Goal: Transaction & Acquisition: Download file/media

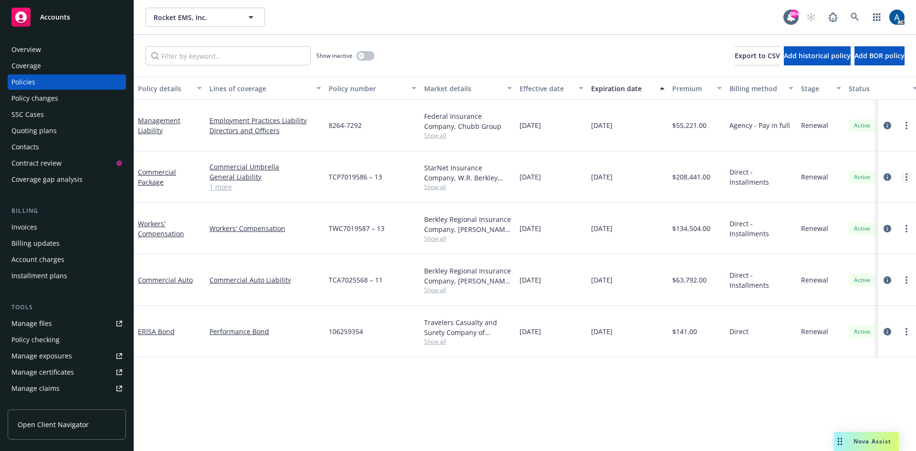
click at [904, 171] on link "more" at bounding box center [905, 176] width 11 height 11
click at [886, 173] on icon "circleInformation" at bounding box center [887, 177] width 8 height 8
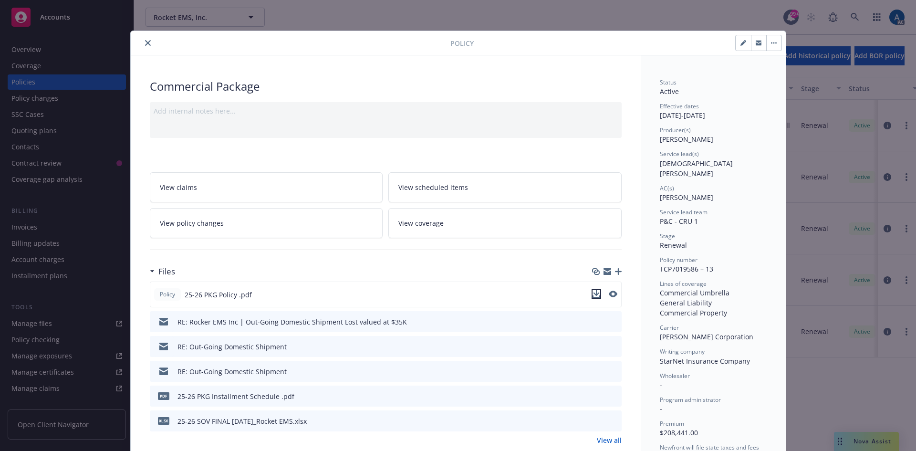
click at [593, 293] on icon "download file" at bounding box center [596, 293] width 6 height 6
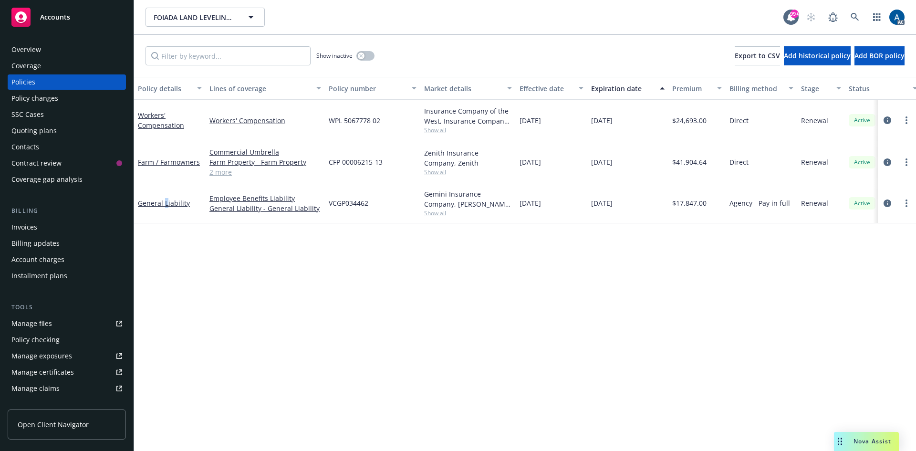
drag, startPoint x: 166, startPoint y: 201, endPoint x: 195, endPoint y: 196, distance: 29.9
click at [165, 201] on link "General Liability" at bounding box center [164, 202] width 52 height 9
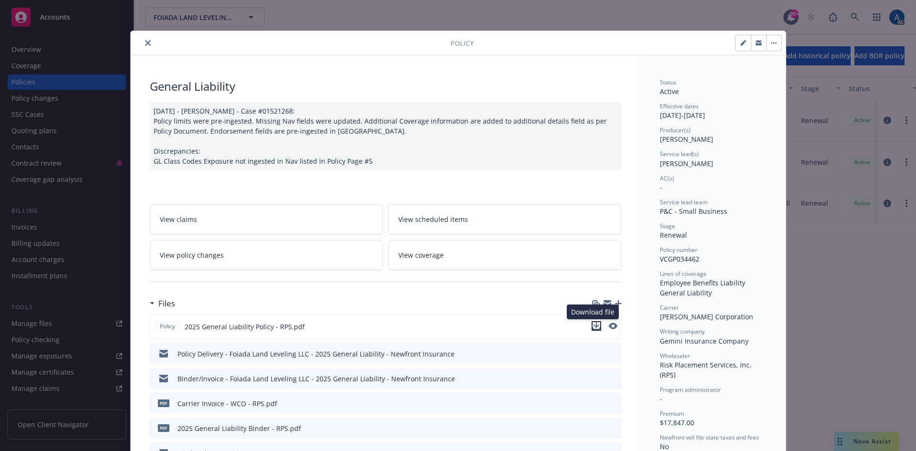
click at [592, 326] on icon "download file" at bounding box center [596, 326] width 8 height 8
click at [145, 44] on icon "close" at bounding box center [148, 43] width 6 height 6
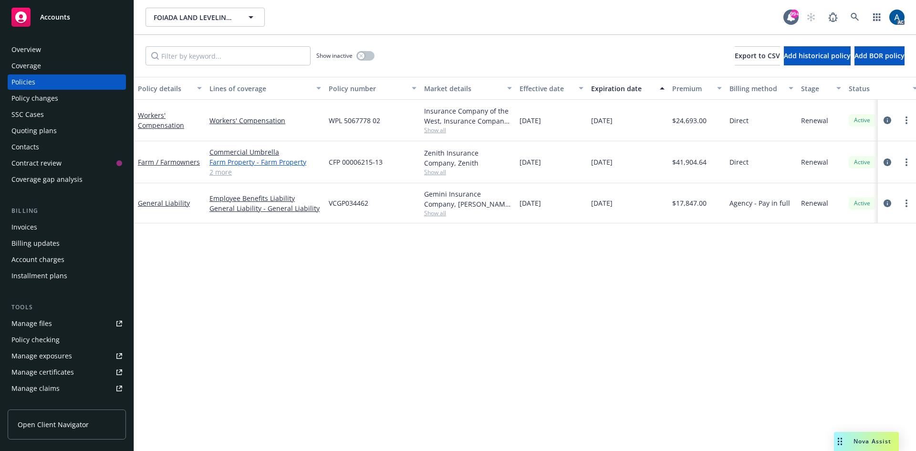
click at [259, 165] on link "Farm Property - Farm Property" at bounding box center [265, 162] width 112 height 10
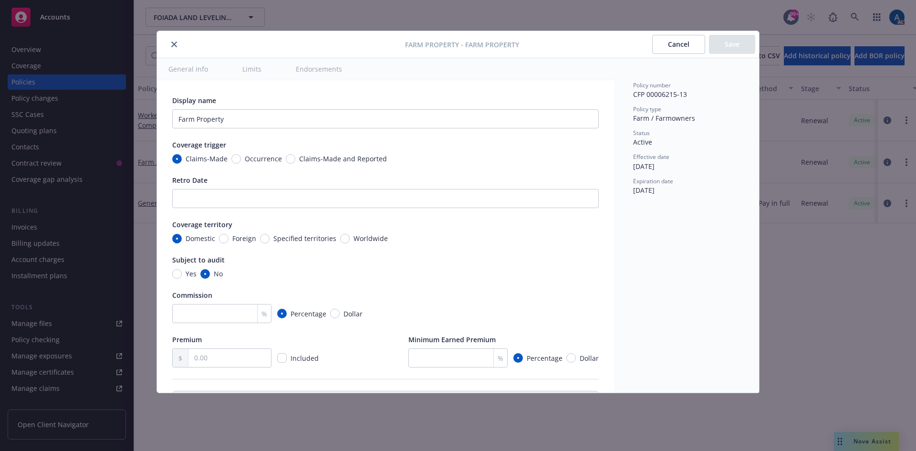
type textarea "x"
click at [174, 44] on icon "close" at bounding box center [174, 44] width 6 height 6
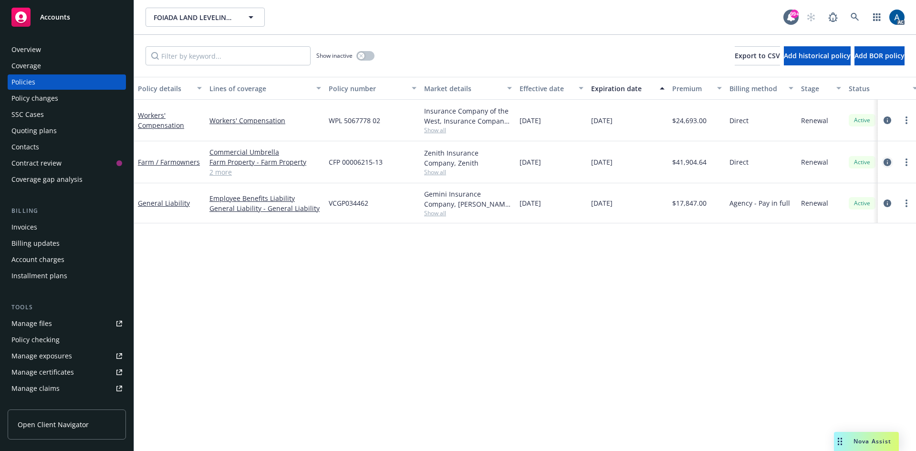
click at [884, 161] on icon "circleInformation" at bounding box center [887, 162] width 8 height 8
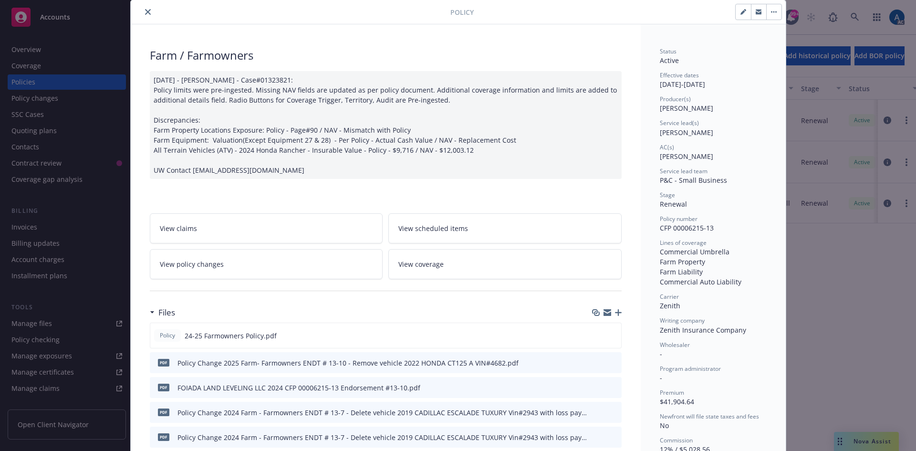
scroll to position [48, 0]
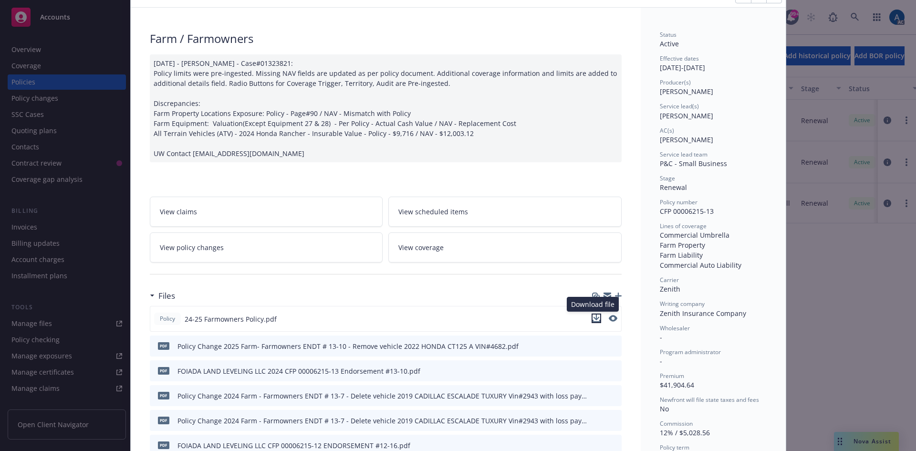
click at [592, 317] on icon "download file" at bounding box center [596, 318] width 8 height 8
click at [239, 318] on span "24-25 Farmowners Policy.pdf" at bounding box center [231, 319] width 92 height 10
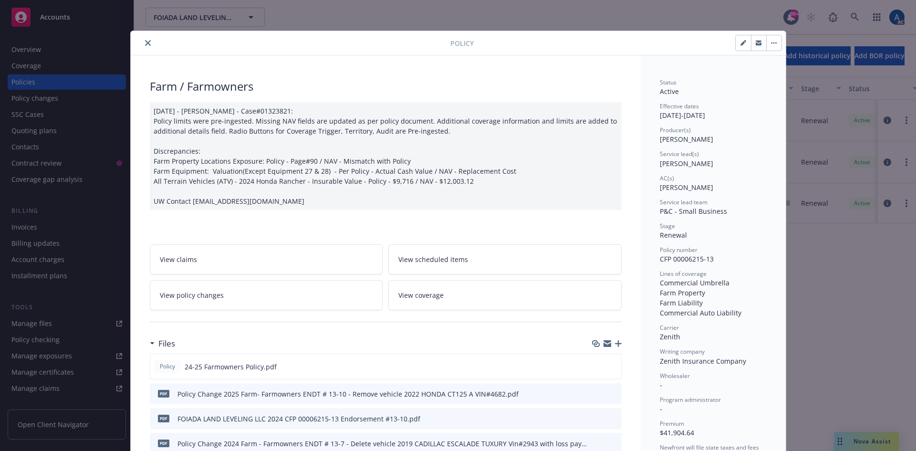
click at [145, 43] on icon "close" at bounding box center [148, 43] width 6 height 6
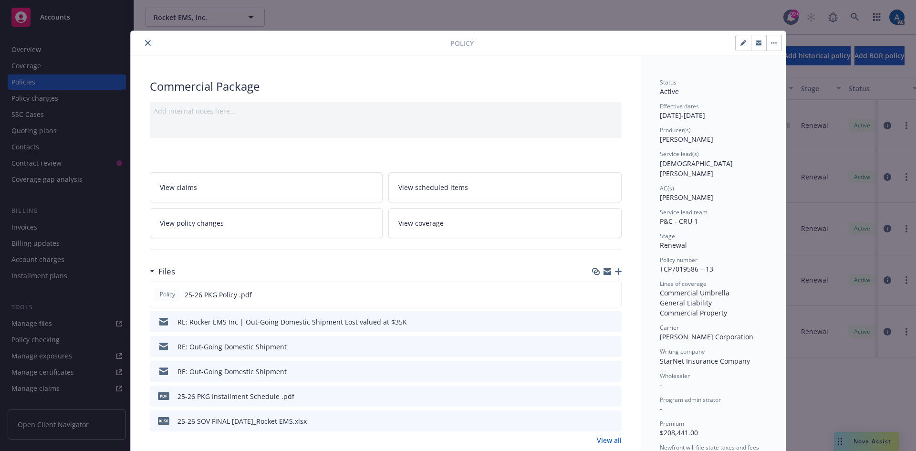
click at [145, 42] on icon "close" at bounding box center [148, 43] width 6 height 6
